Goal: Information Seeking & Learning: Understand process/instructions

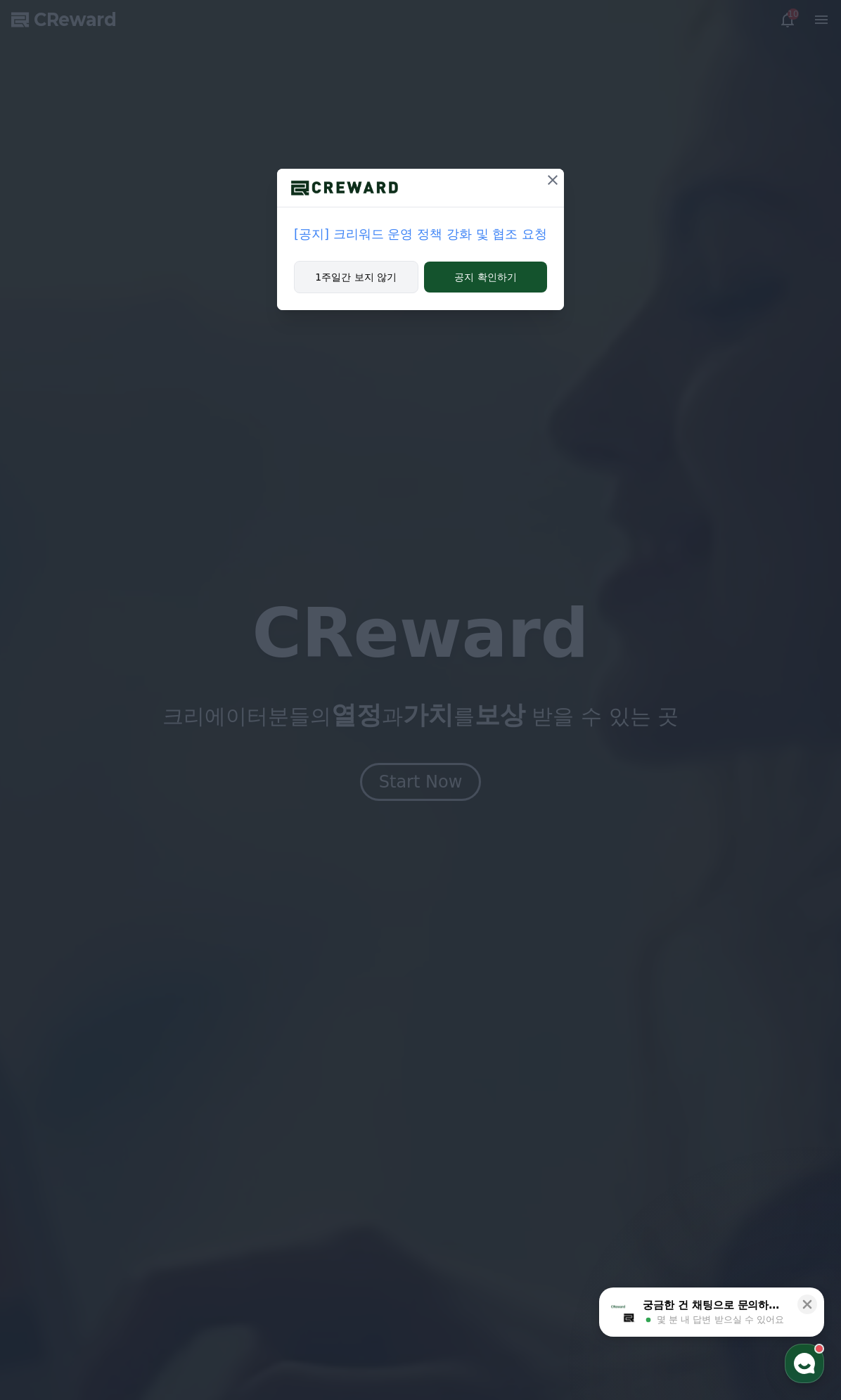
click at [367, 271] on button "1주일간 보지 않기" at bounding box center [356, 276] width 124 height 32
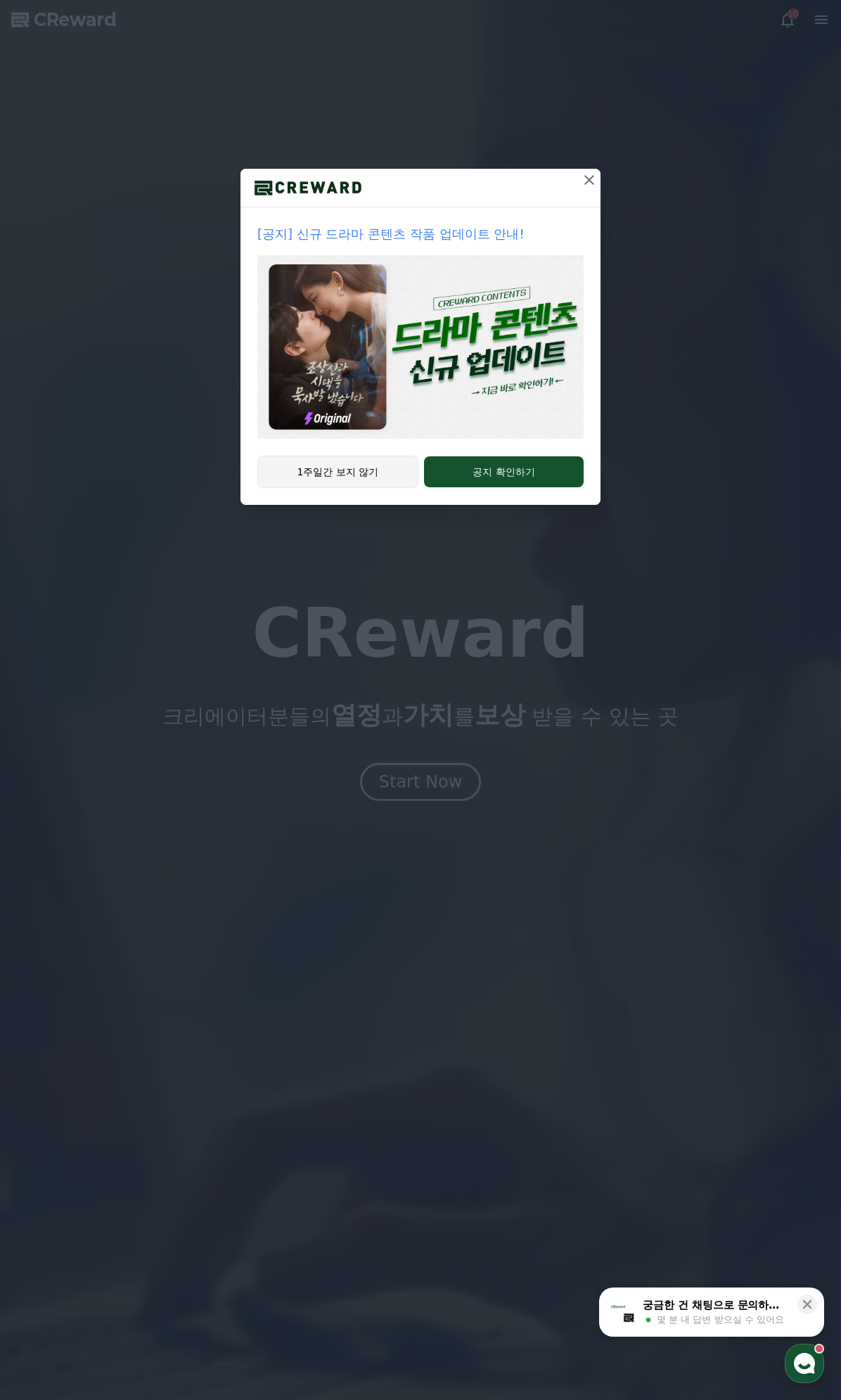
click at [355, 470] on button "1주일간 보지 않기" at bounding box center [338, 471] width 161 height 32
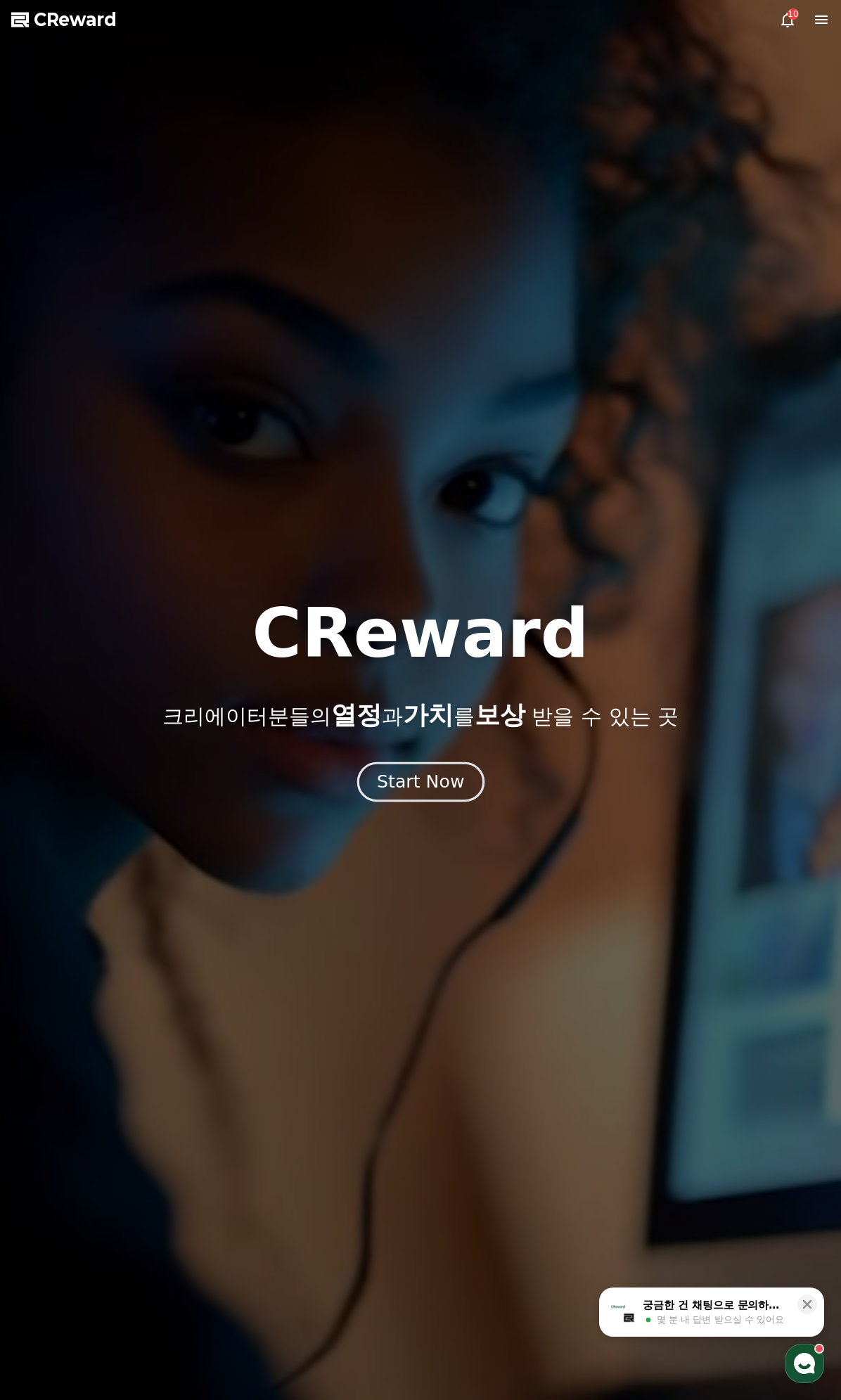
click at [414, 785] on div "Start Now" at bounding box center [421, 781] width 87 height 24
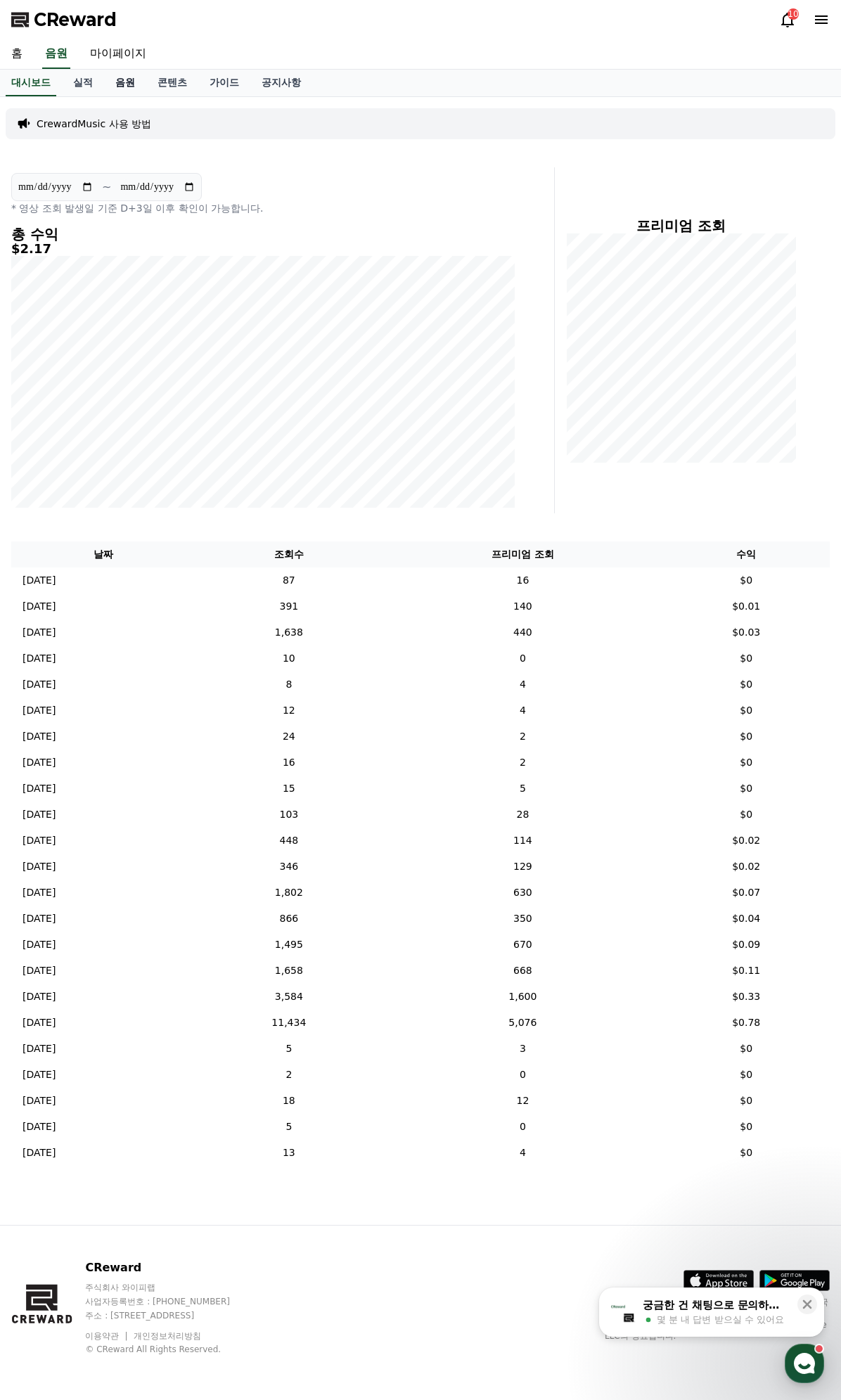
click at [128, 80] on link "음원" at bounding box center [125, 83] width 43 height 27
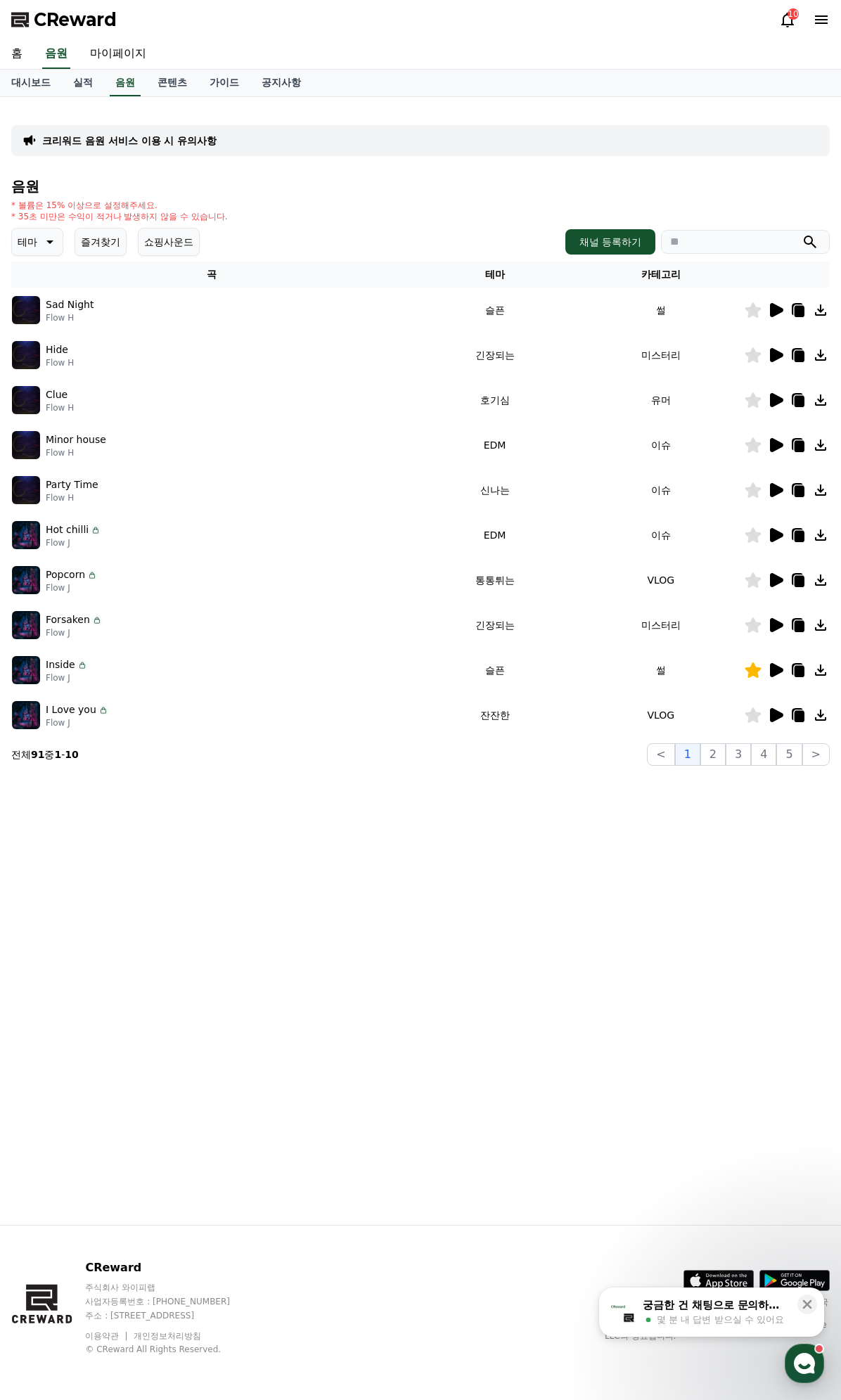
click at [52, 237] on icon at bounding box center [48, 241] width 16 height 16
click at [47, 323] on button "어두운" at bounding box center [34, 319] width 41 height 31
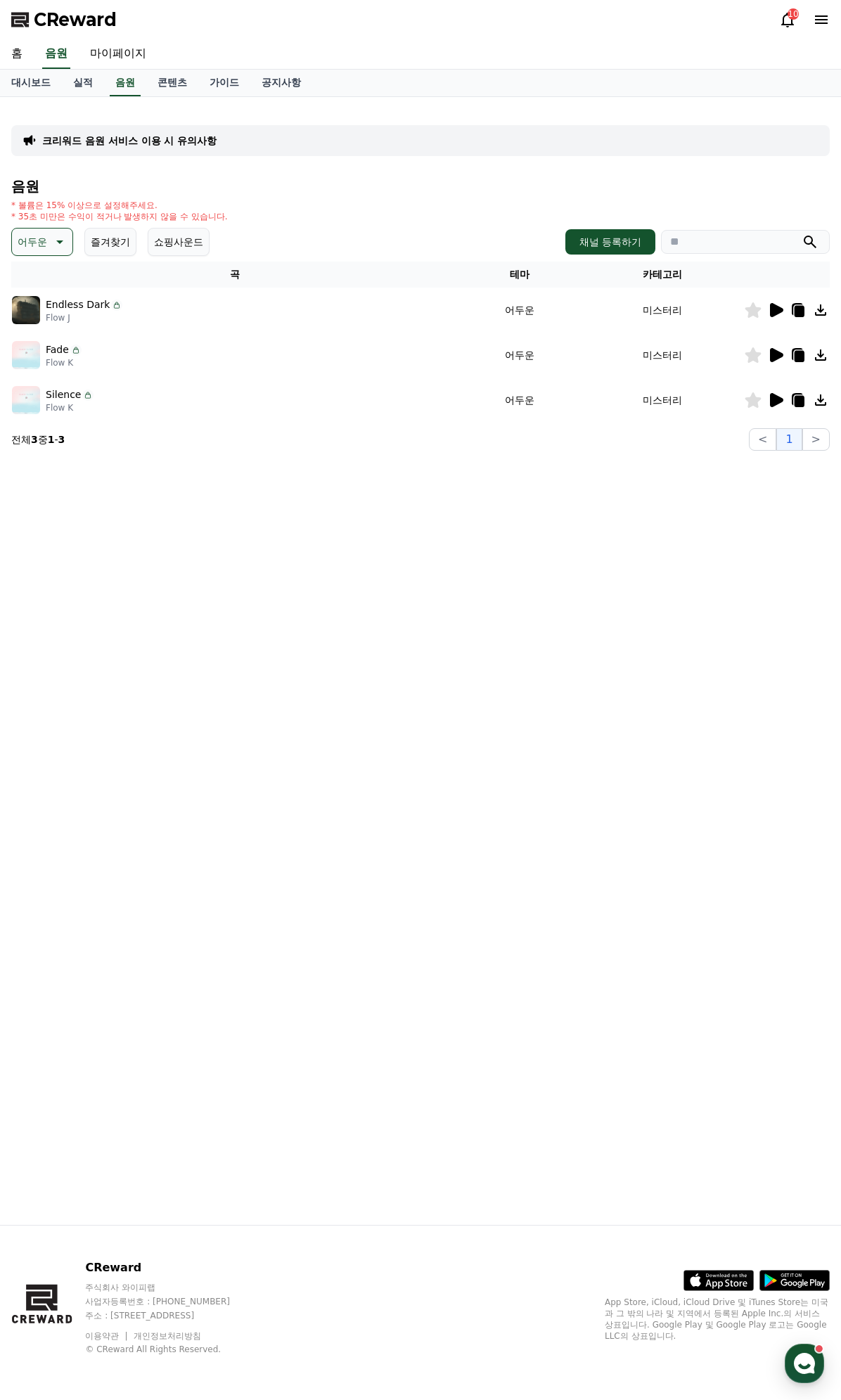
click at [777, 311] on icon at bounding box center [777, 310] width 14 height 15
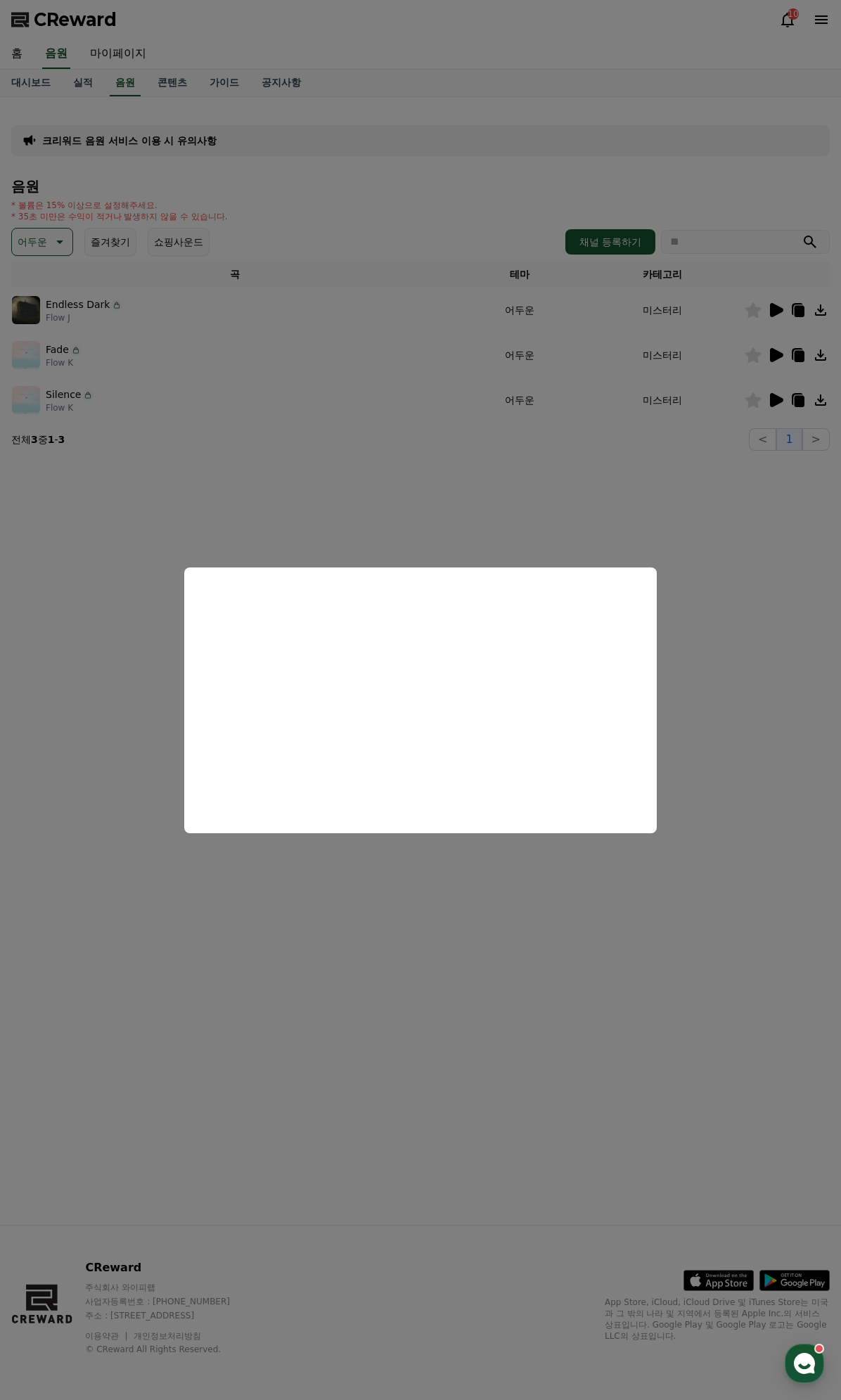
click at [691, 801] on button "close modal" at bounding box center [420, 700] width 841 height 1400
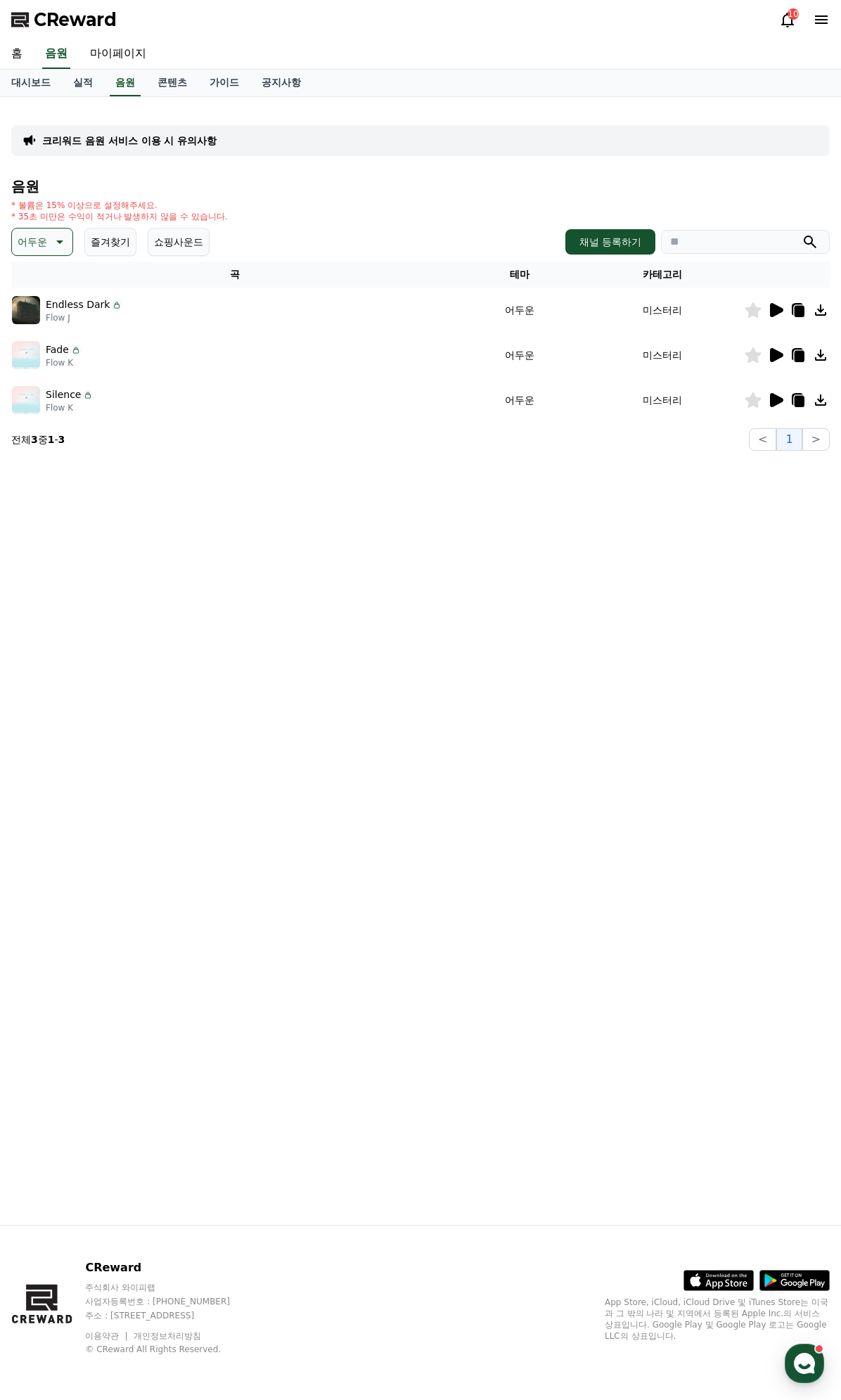
click at [777, 354] on icon at bounding box center [777, 355] width 14 height 15
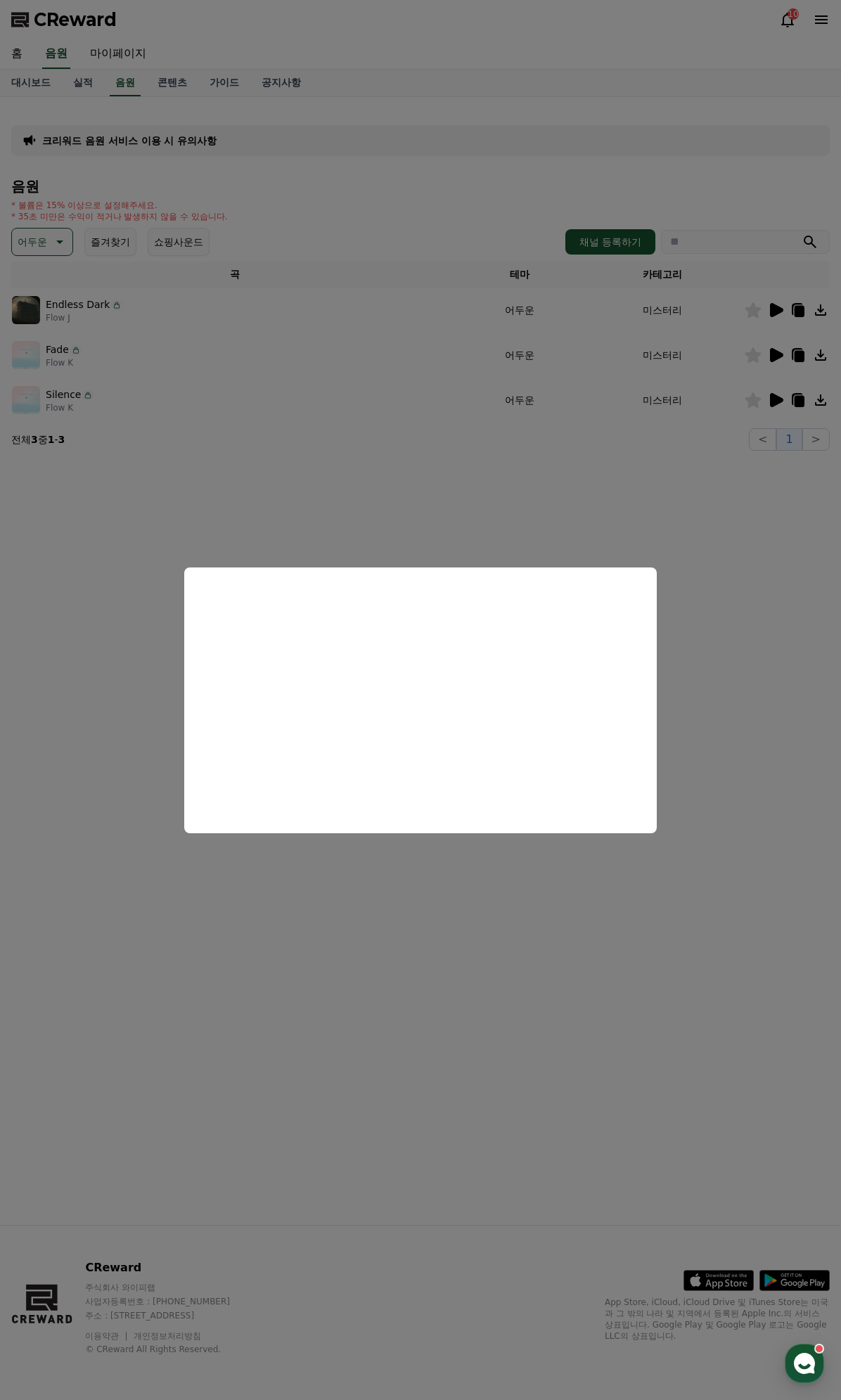
click at [709, 646] on button "close modal" at bounding box center [420, 700] width 841 height 1400
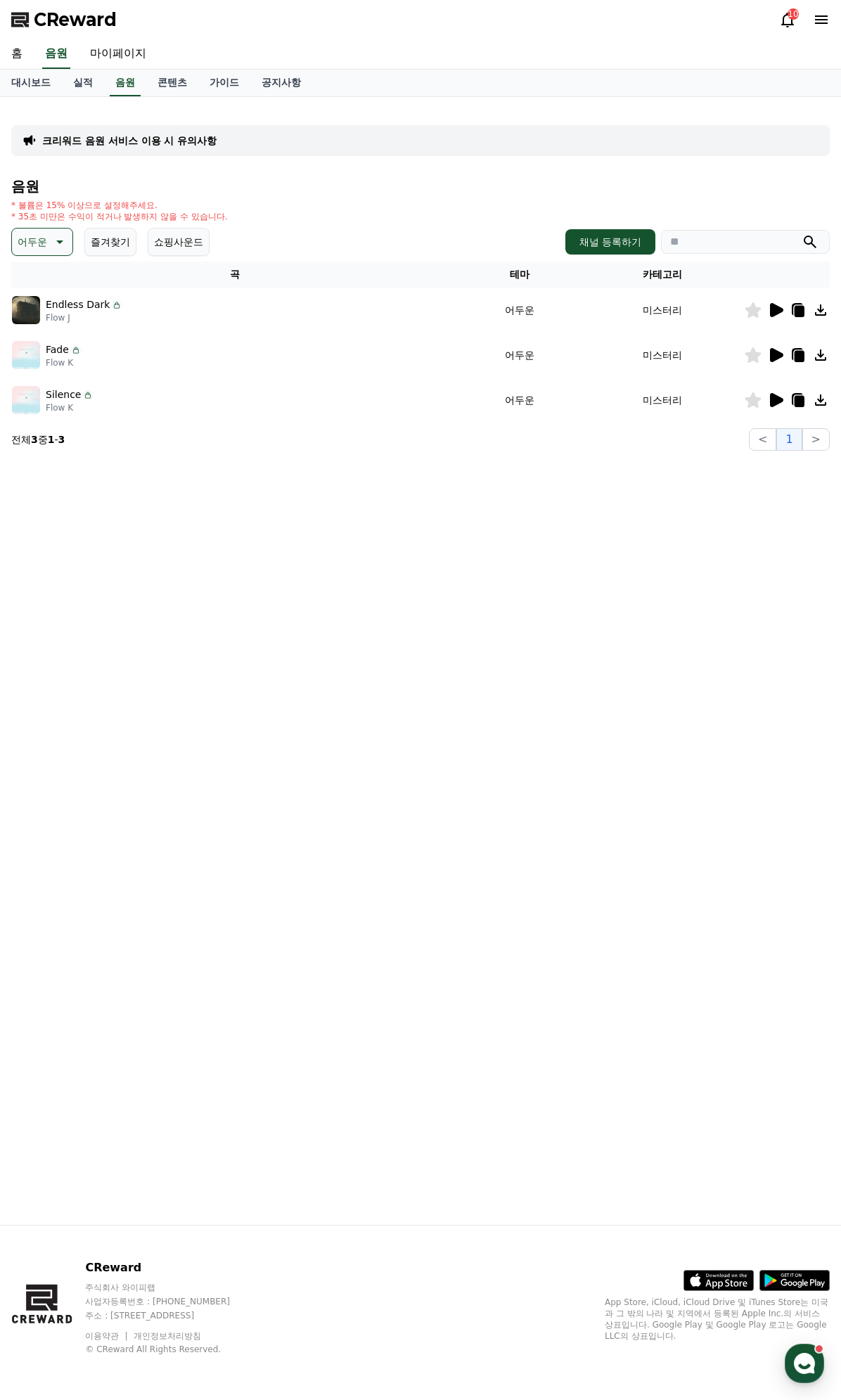
click at [124, 135] on p "크리워드 음원 서비스 이용 시 유의사항" at bounding box center [130, 141] width 175 height 15
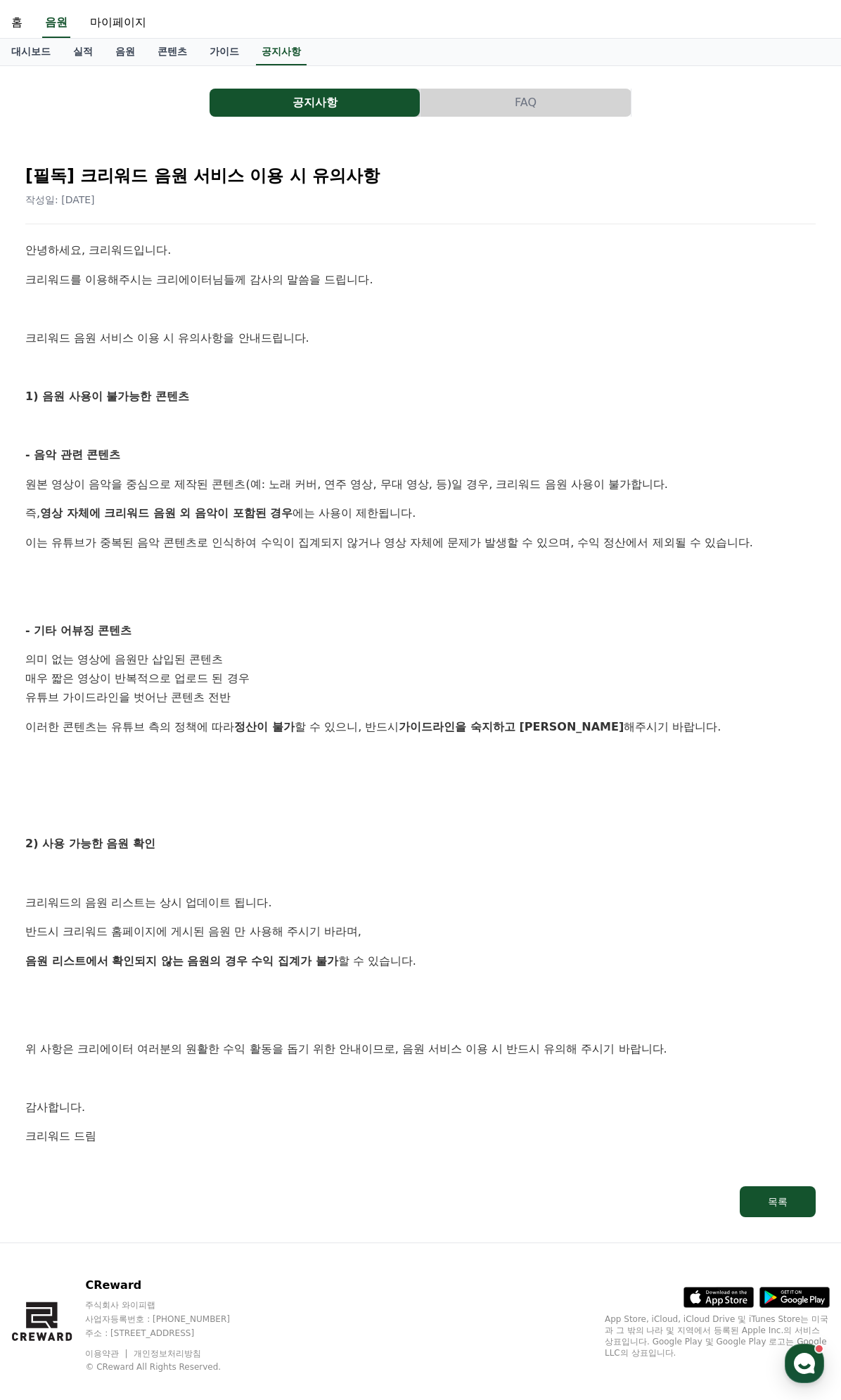
scroll to position [47, 0]
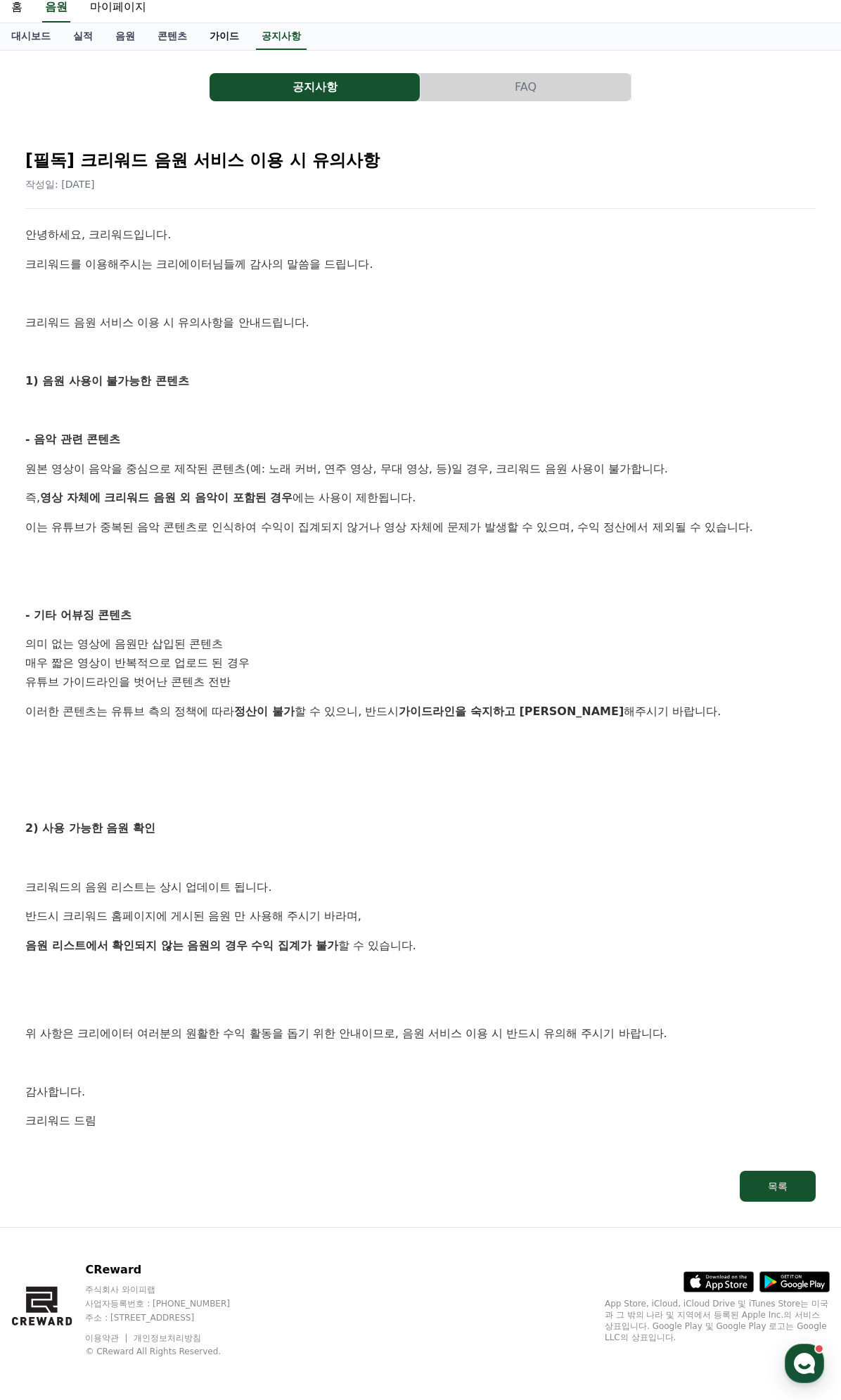
click at [209, 37] on link "가이드" at bounding box center [225, 37] width 52 height 27
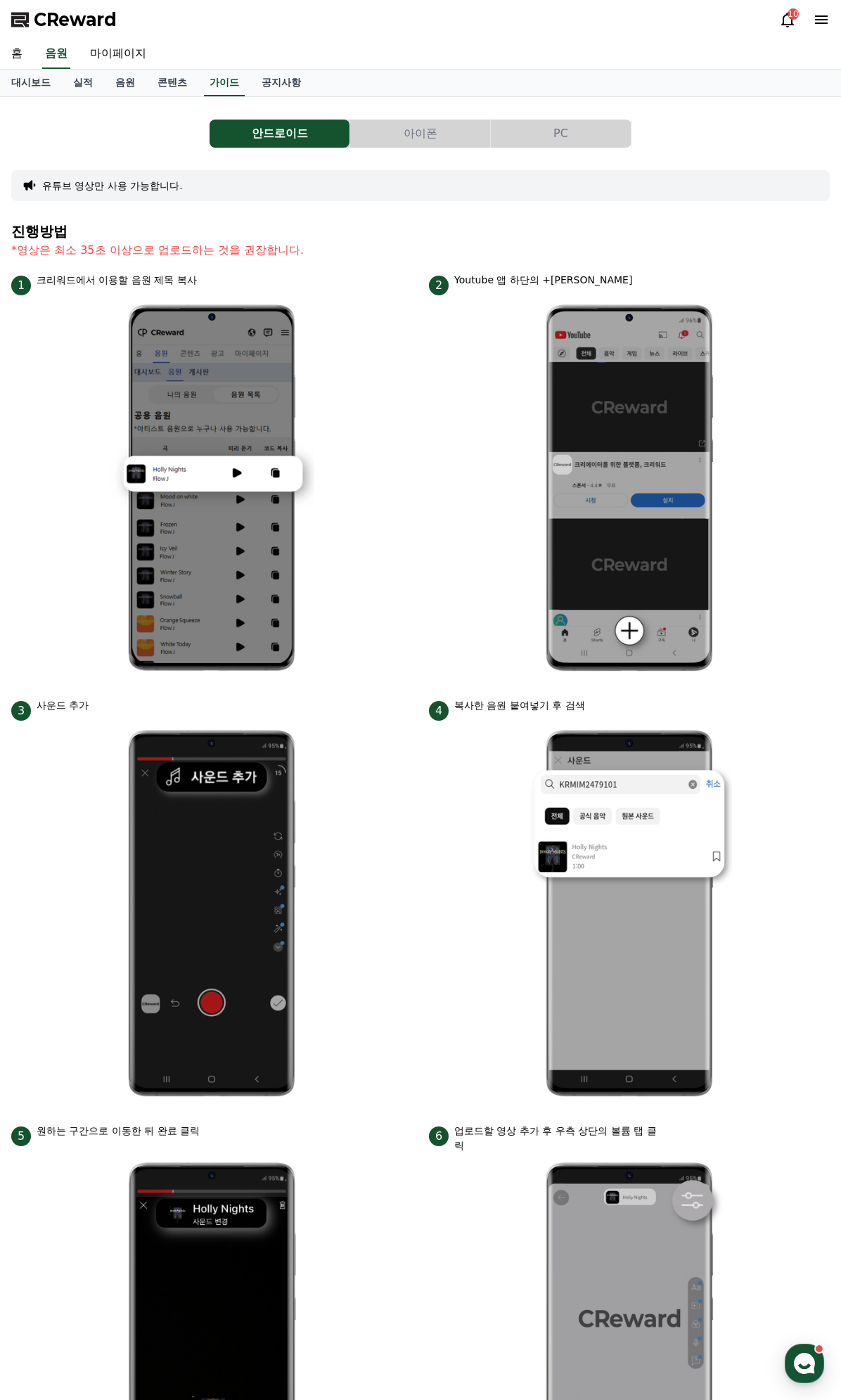
scroll to position [47, 0]
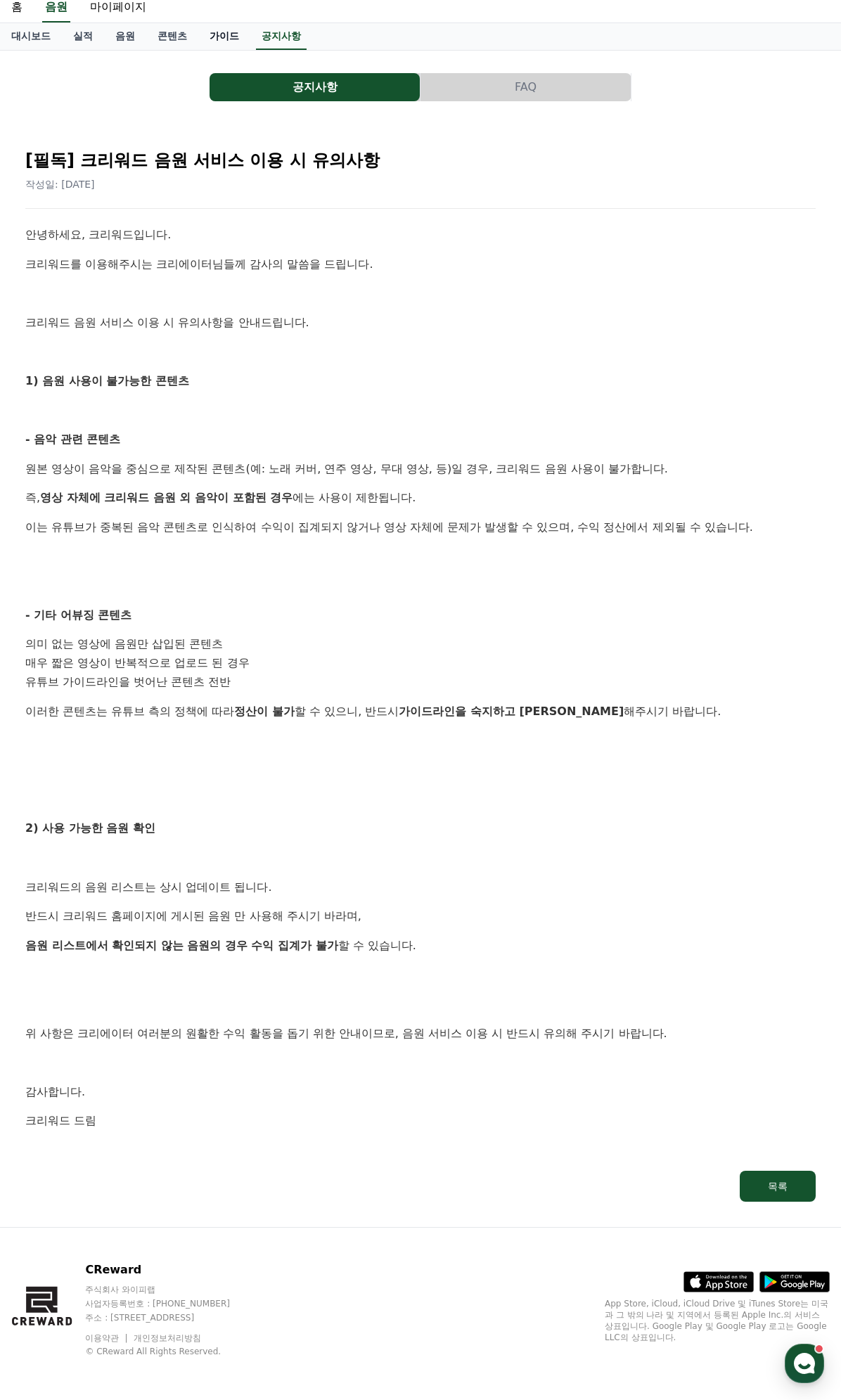
click at [225, 34] on link "가이드" at bounding box center [225, 37] width 52 height 27
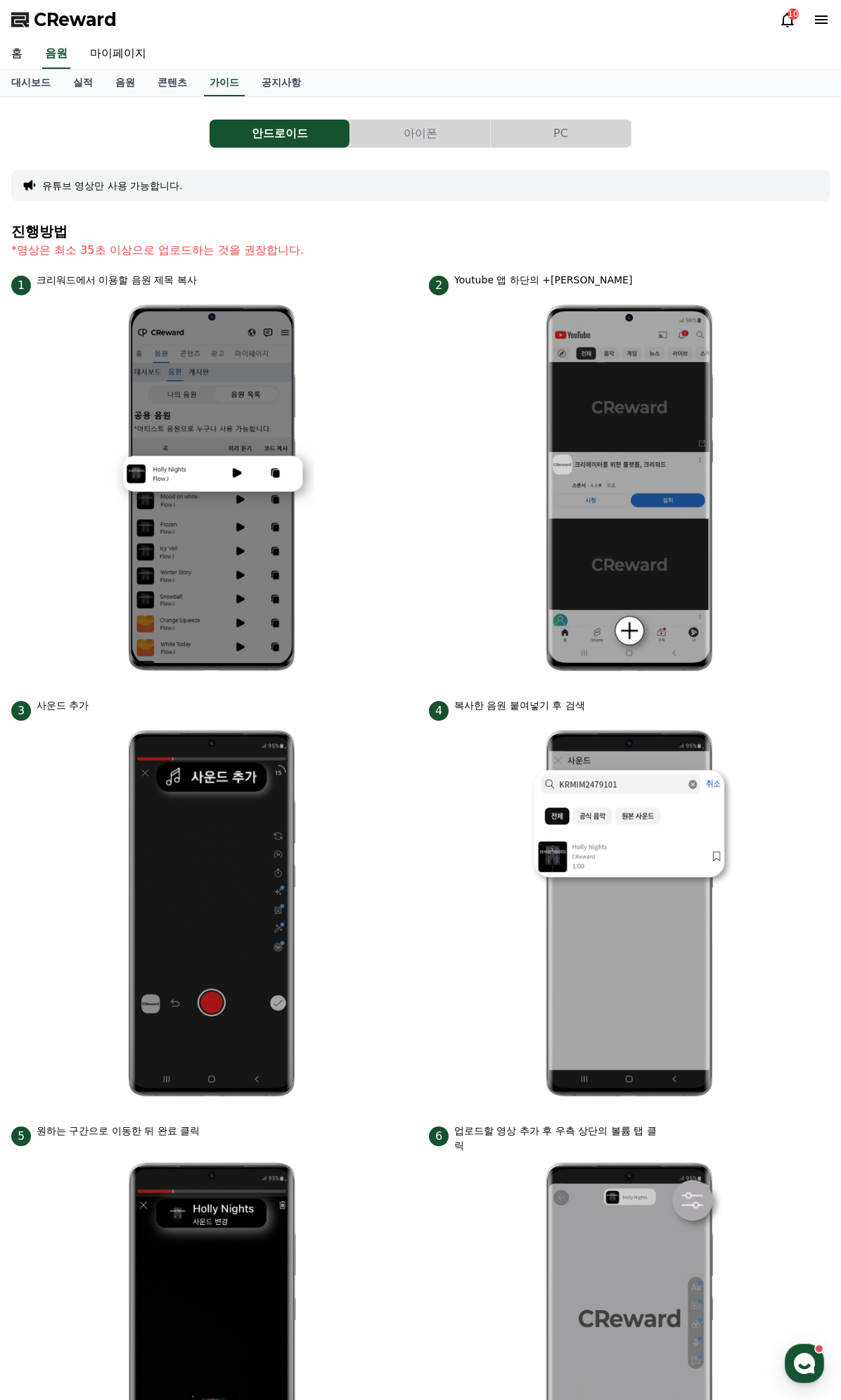
click at [548, 131] on button "PC" at bounding box center [561, 133] width 140 height 28
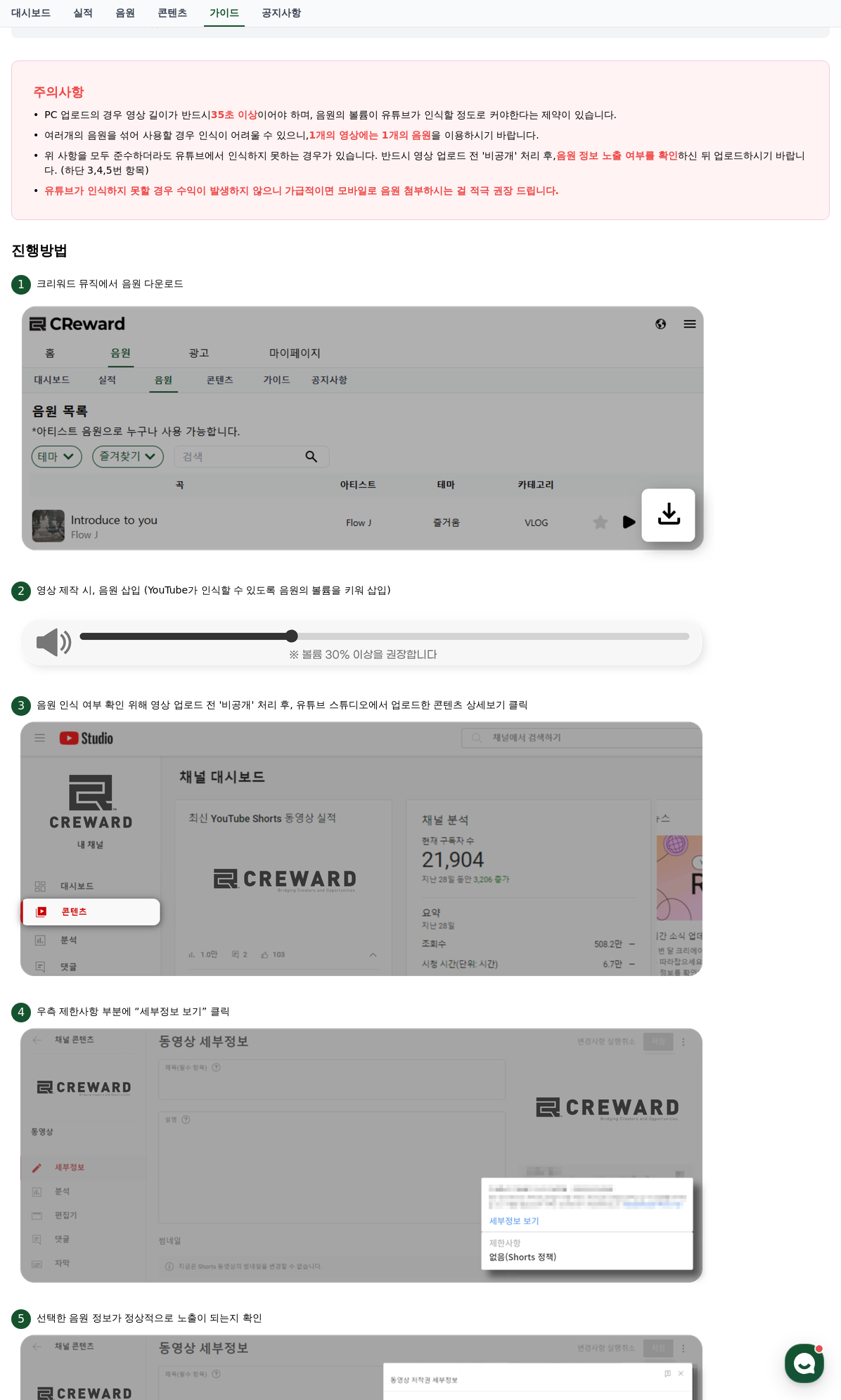
scroll to position [53, 0]
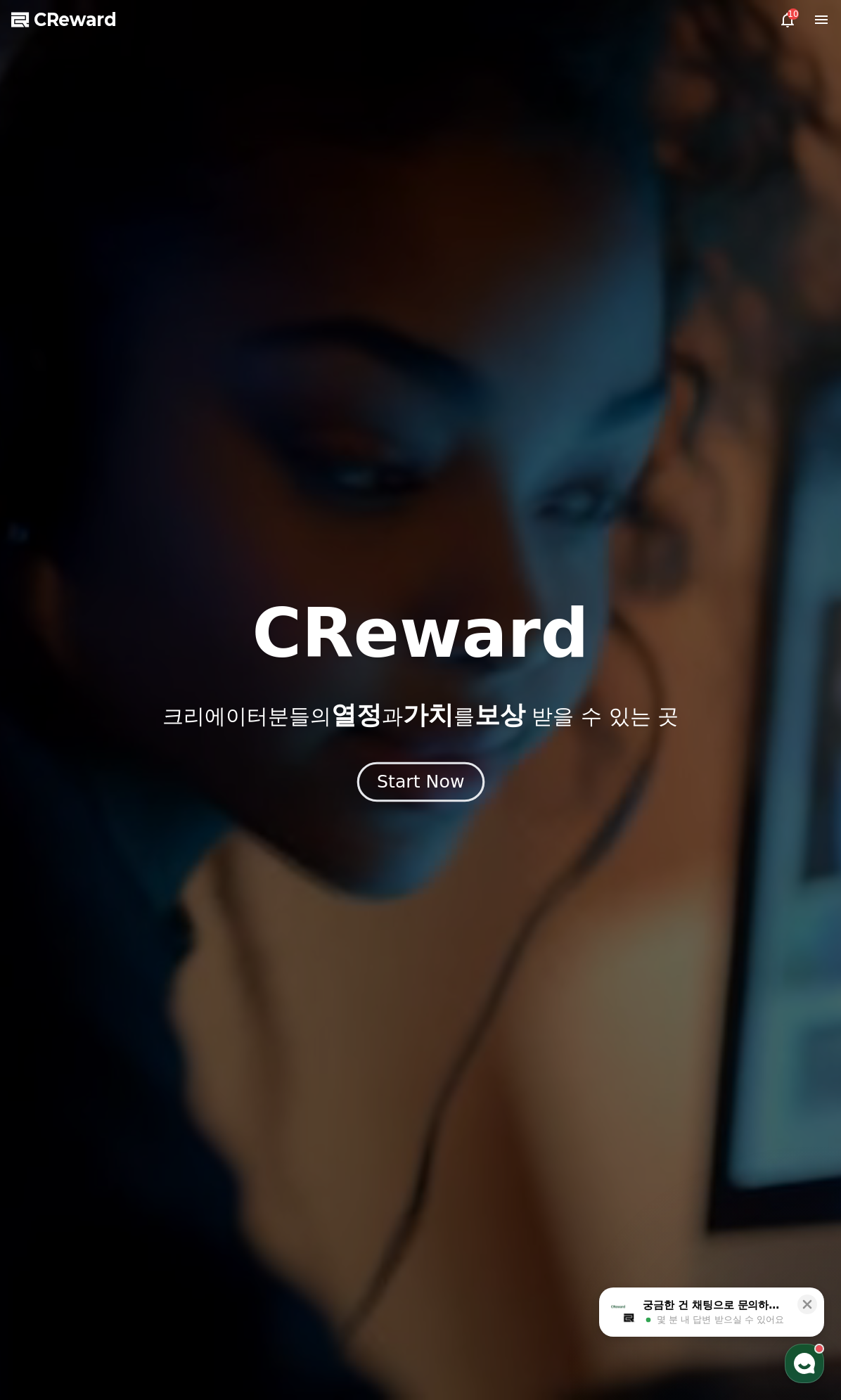
click at [431, 796] on button "Start Now" at bounding box center [420, 780] width 127 height 40
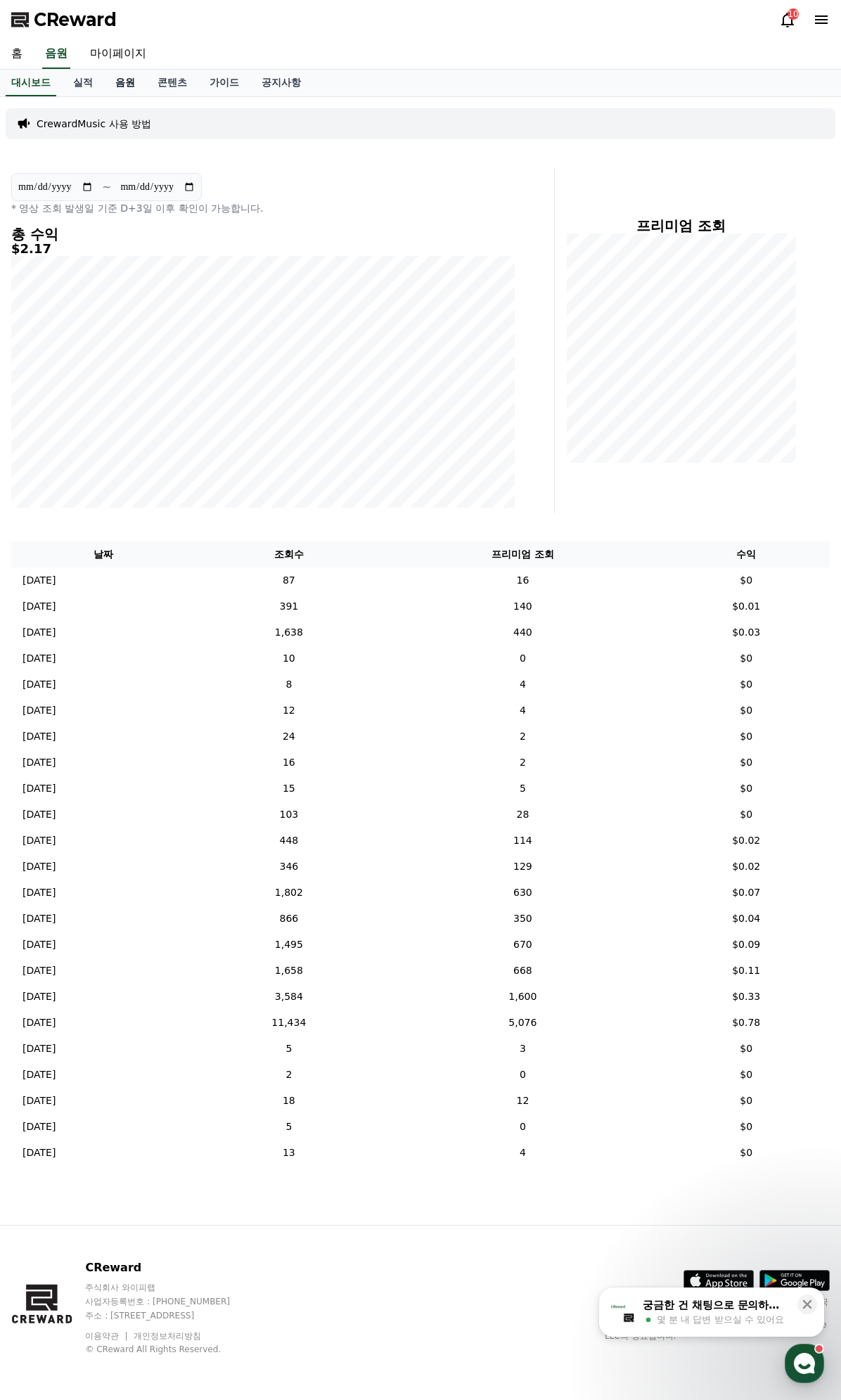
click at [130, 89] on link "음원" at bounding box center [125, 83] width 43 height 27
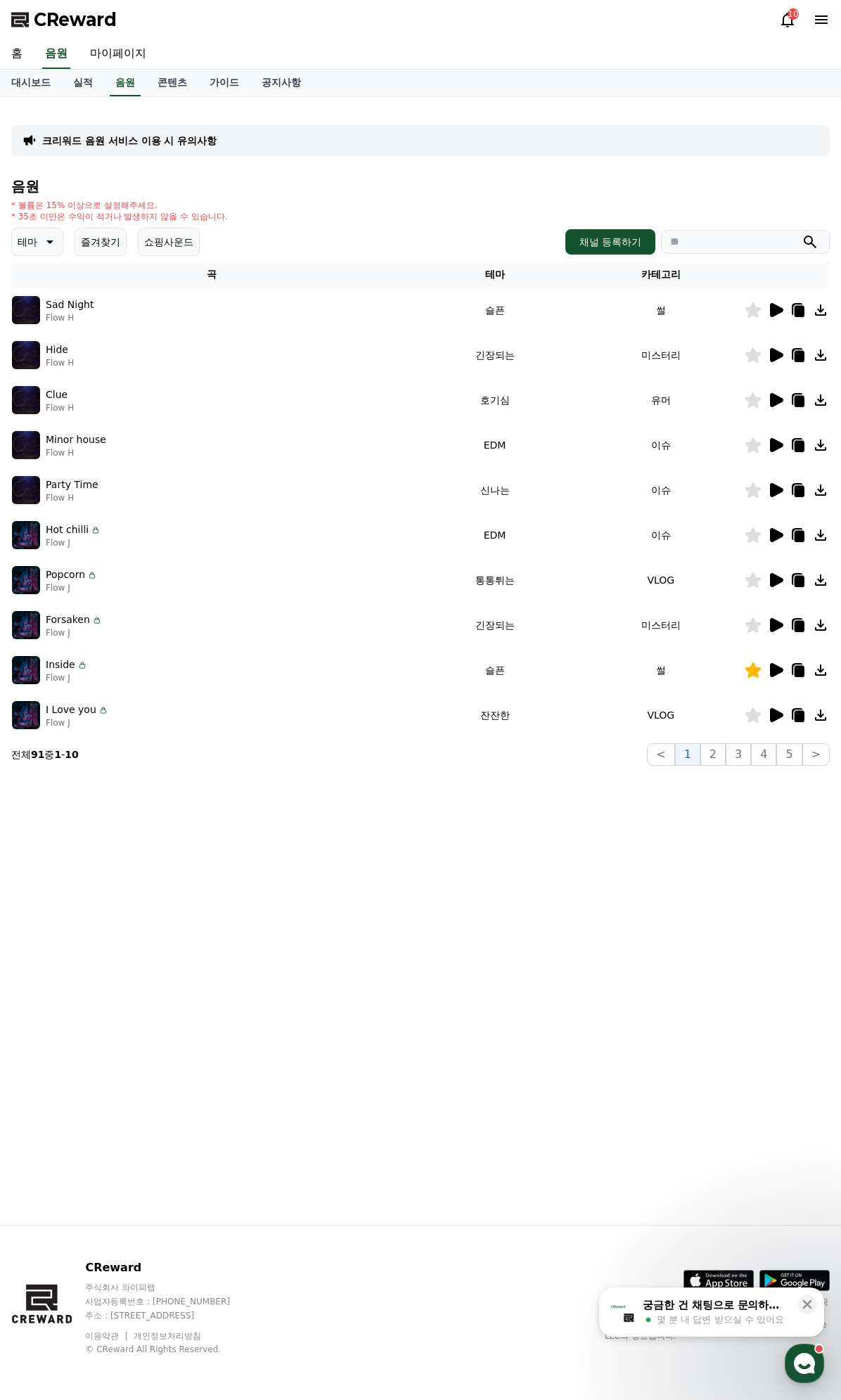
click at [772, 354] on icon at bounding box center [777, 355] width 14 height 15
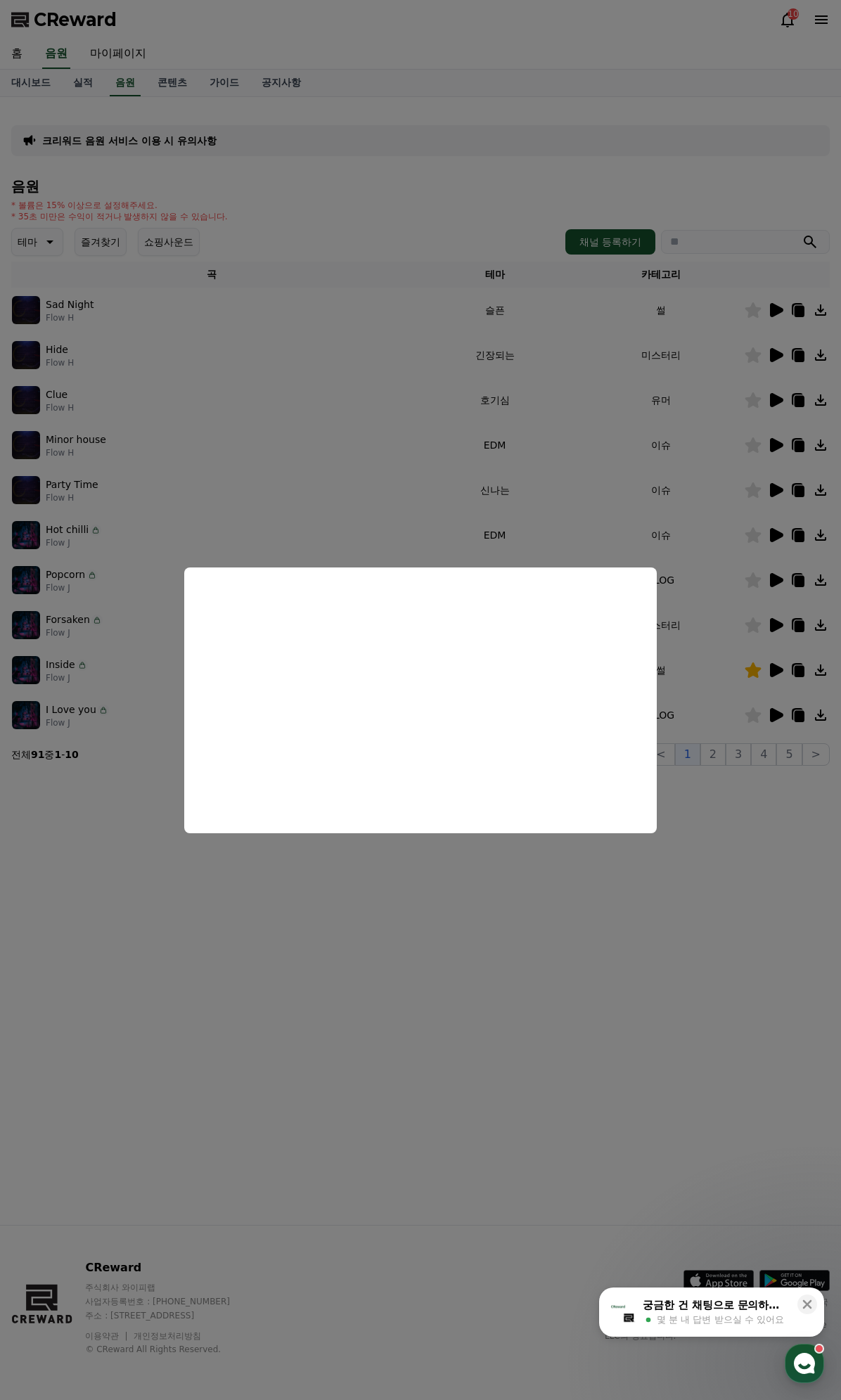
click at [688, 884] on button "close modal" at bounding box center [420, 700] width 841 height 1400
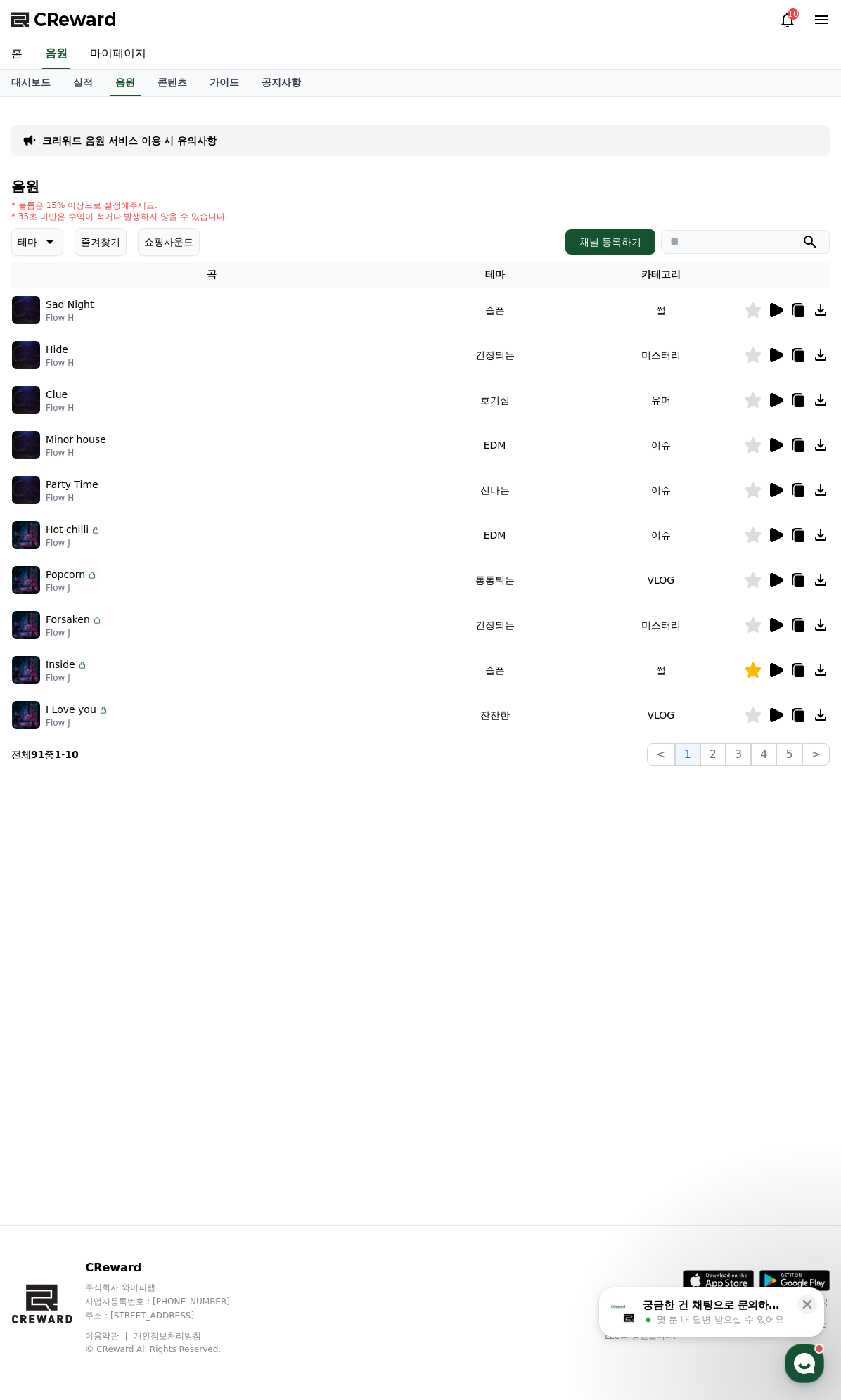
click at [822, 355] on icon at bounding box center [822, 355] width 12 height 12
click at [799, 351] on icon at bounding box center [800, 357] width 10 height 12
click at [83, 18] on span "CReward" at bounding box center [76, 19] width 83 height 22
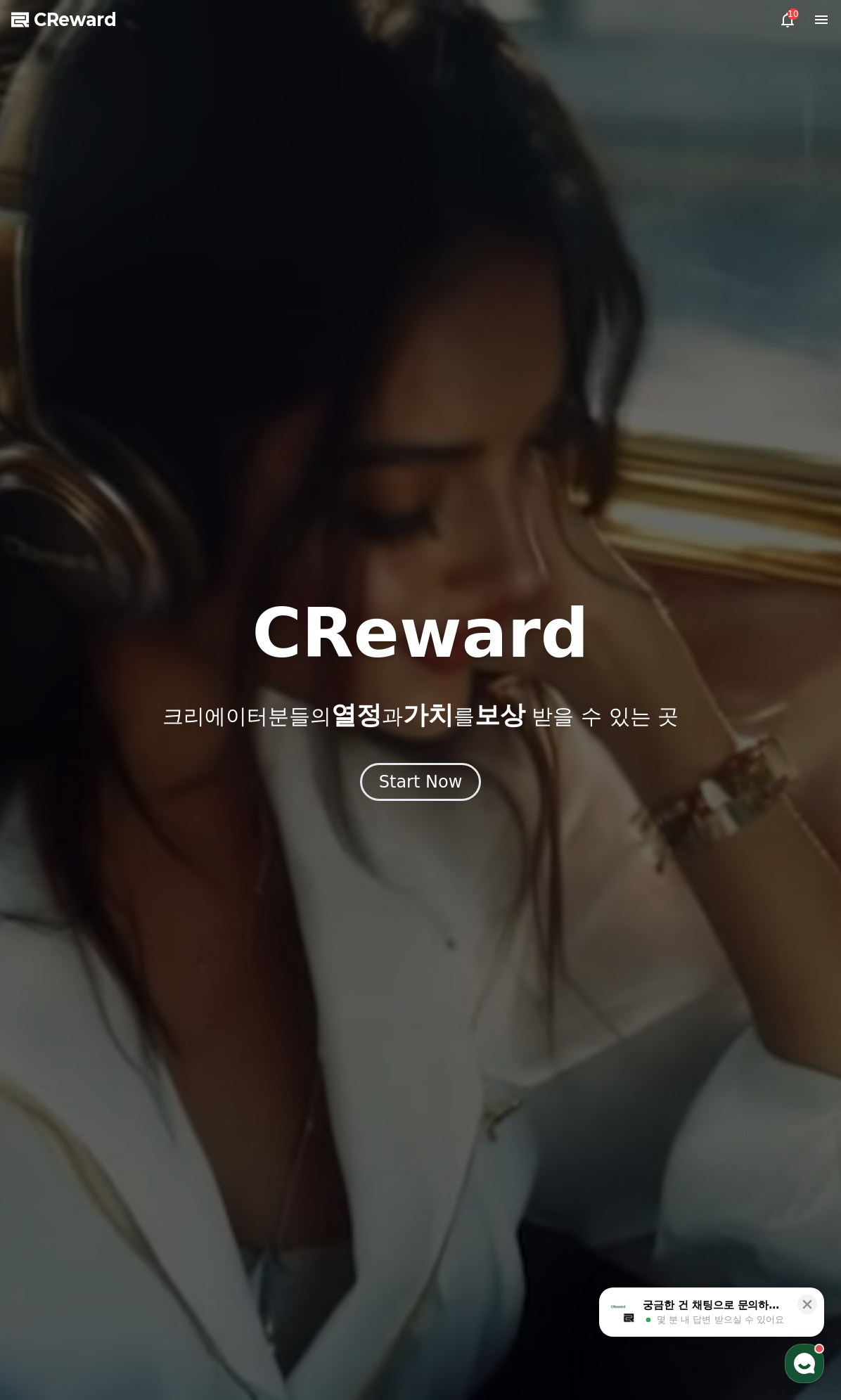
click at [792, 16] on div "10" at bounding box center [793, 15] width 12 height 12
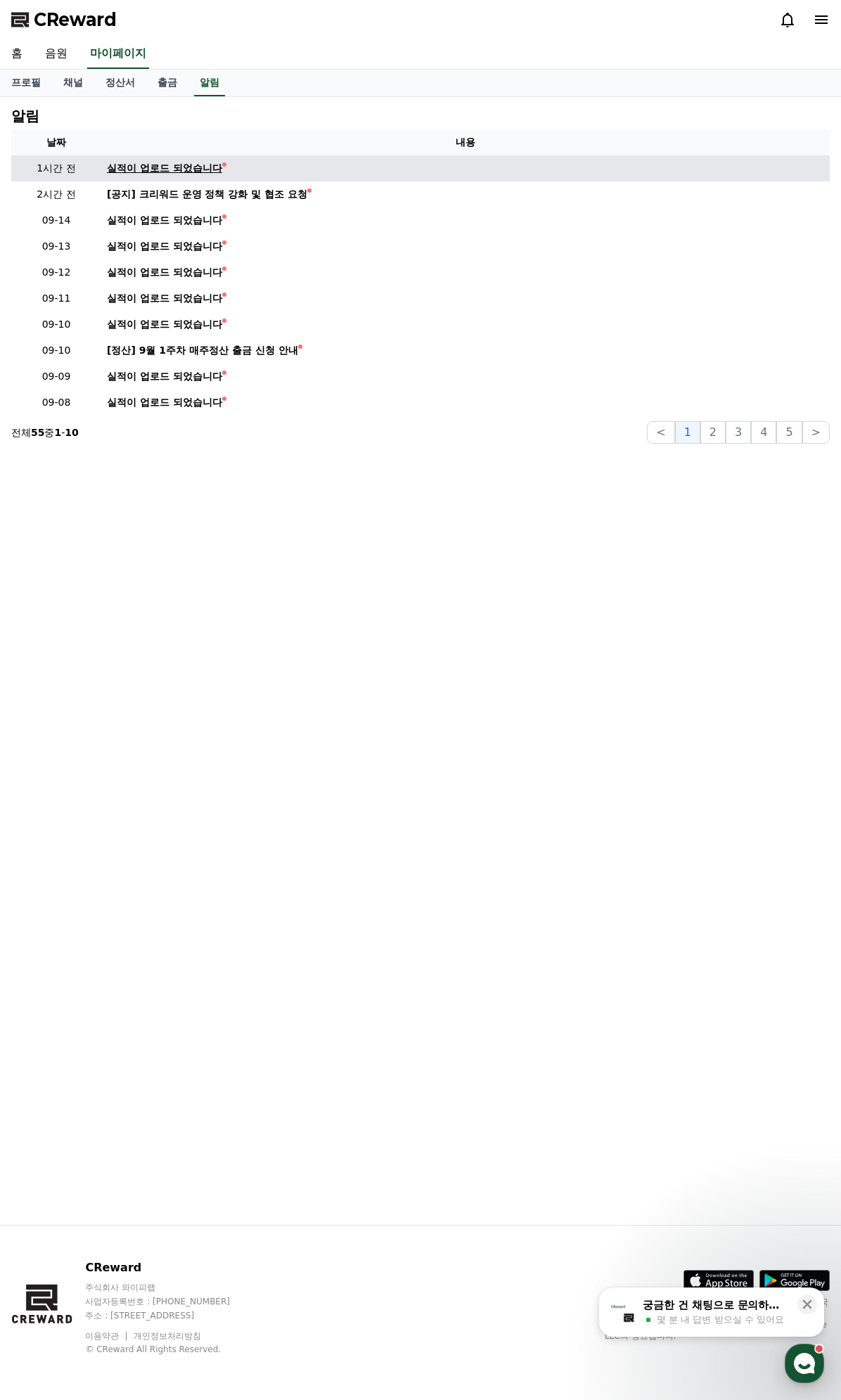
click at [211, 170] on div "실적이 업로드 되었습니다" at bounding box center [164, 168] width 115 height 15
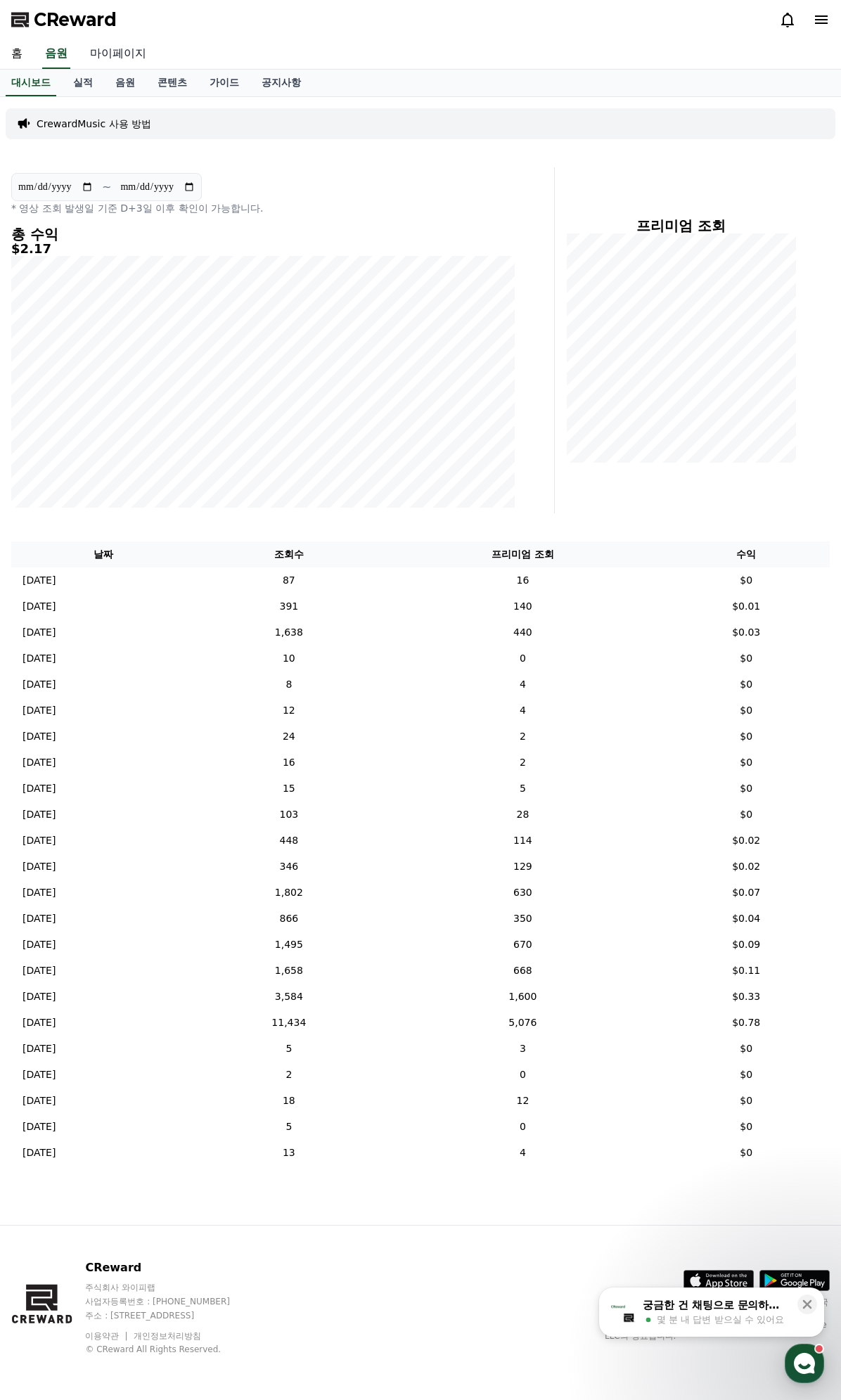
click at [110, 49] on link "마이페이지" at bounding box center [117, 54] width 79 height 29
select select "**********"
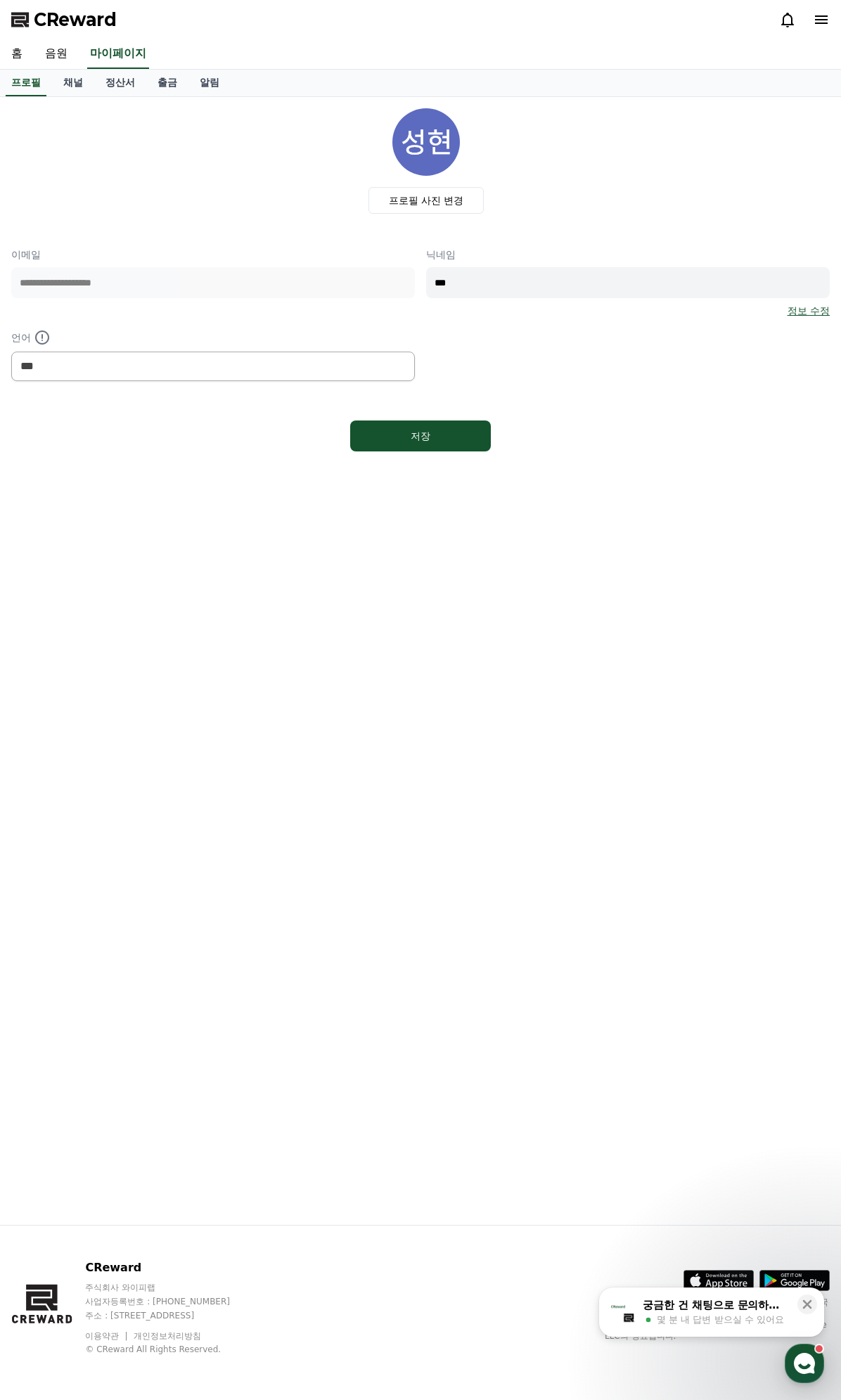
click at [91, 23] on span "CReward" at bounding box center [76, 19] width 83 height 22
